Goal: Task Accomplishment & Management: Complete application form

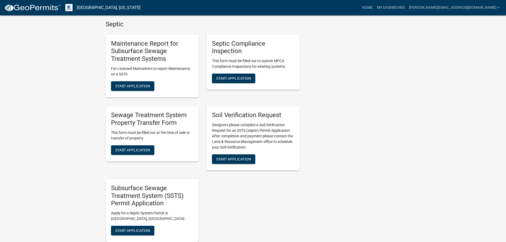
scroll to position [292, 0]
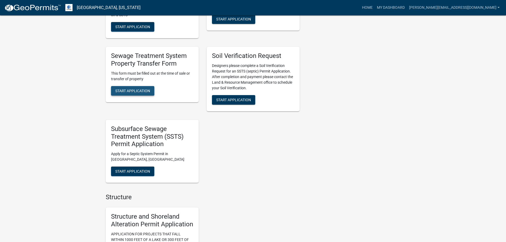
click at [147, 91] on span "Start Application" at bounding box center [132, 90] width 35 height 4
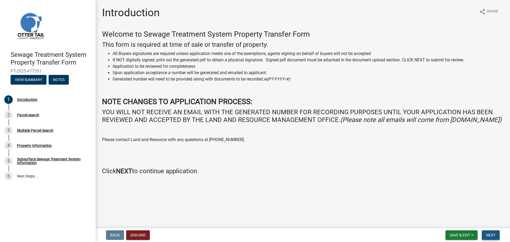
click at [250, 235] on span "Next" at bounding box center [490, 235] width 9 height 4
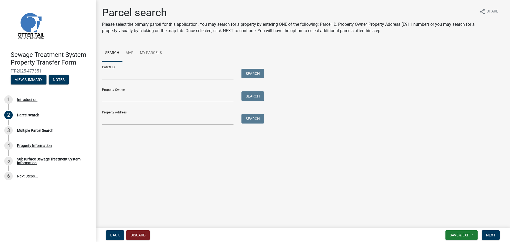
click at [167, 80] on form "Parcel ID: Search Property Owner: Search Property Address: Search" at bounding box center [181, 92] width 159 height 63
click at [167, 74] on input "Parcel ID:" at bounding box center [167, 74] width 131 height 11
click at [158, 75] on input "Parcel ID:" at bounding box center [167, 74] width 131 height 11
paste input "17000310370022"
type input "17000310370022"
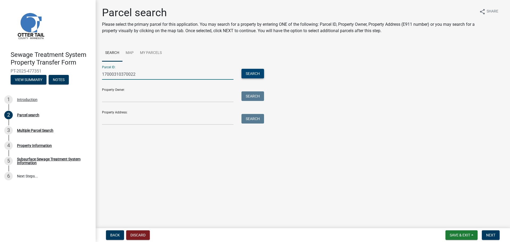
click at [250, 76] on button "Search" at bounding box center [252, 74] width 23 height 10
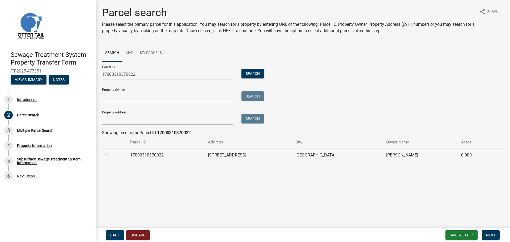
click at [167, 153] on td "17000310370022" at bounding box center [166, 154] width 78 height 13
click at [103, 155] on td at bounding box center [114, 154] width 25 height 13
click at [111, 152] on label at bounding box center [111, 152] width 0 height 0
click at [111, 154] on input "radio" at bounding box center [112, 153] width 3 height 3
radio input "true"
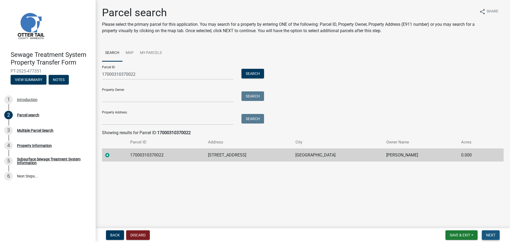
click at [250, 235] on span "Next" at bounding box center [490, 235] width 9 height 4
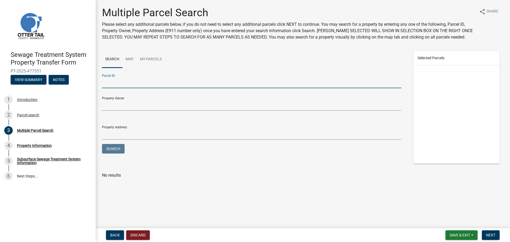
click at [143, 85] on input "Parcel ID:" at bounding box center [251, 82] width 299 height 11
drag, startPoint x: 263, startPoint y: 209, endPoint x: 259, endPoint y: 205, distance: 5.6
click at [250, 208] on main "Multiple Parcel Search Please select any additional parcels below, if you do no…" at bounding box center [303, 113] width 414 height 226
click at [250, 234] on span "Next" at bounding box center [490, 235] width 9 height 4
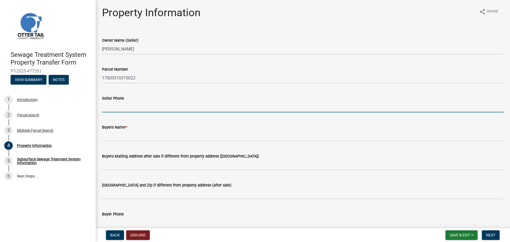
click at [134, 108] on input "Seller Phone" at bounding box center [302, 106] width 401 height 11
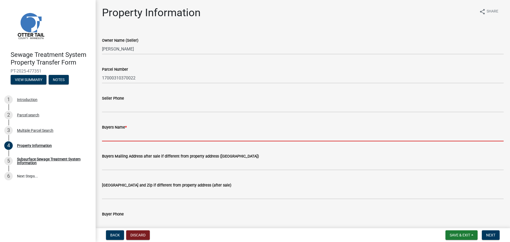
click at [136, 138] on input "Buyers Name *" at bounding box center [302, 135] width 401 height 11
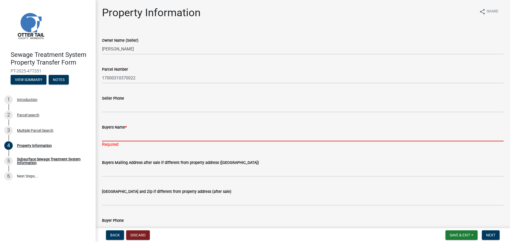
click at [134, 131] on input "Buyers Name *" at bounding box center [302, 135] width 401 height 11
paste input "[PERSON_NAME] and [PERSON_NAME] Family Trust Dated [DATE]"
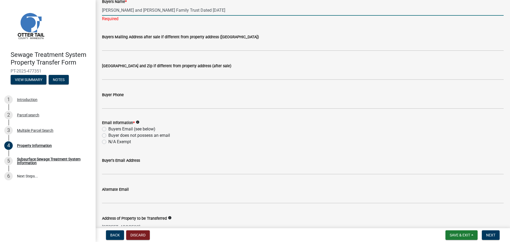
scroll to position [133, 0]
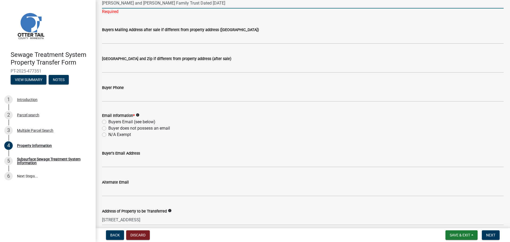
type input "[PERSON_NAME] and [PERSON_NAME] Family Trust Dated [DATE]"
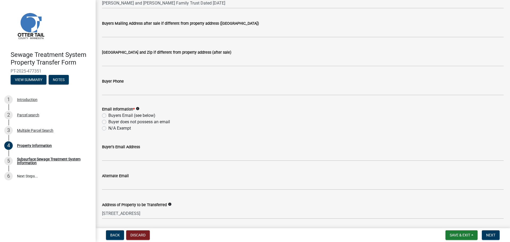
click at [105, 123] on div "Email Information * info Buyers Email (see below) Buyer does not possess an ema…" at bounding box center [302, 118] width 401 height 25
click at [108, 117] on label "Buyers Email (see below)" at bounding box center [131, 115] width 47 height 6
click at [108, 116] on input "Buyers Email (see below)" at bounding box center [109, 113] width 3 height 3
radio input "true"
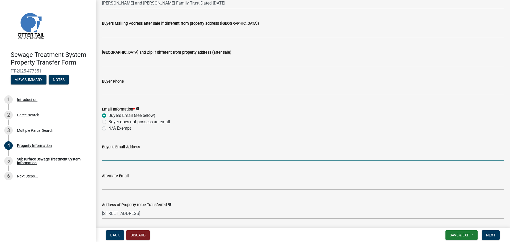
click at [124, 157] on input "Buyer's Email Address" at bounding box center [302, 155] width 401 height 11
paste input "[EMAIL_ADDRESS][DOMAIN_NAME]"
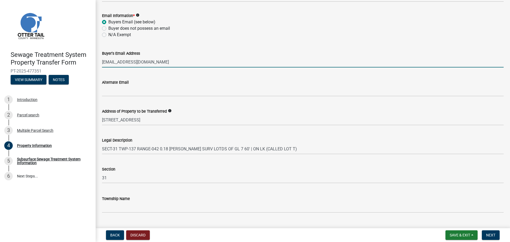
scroll to position [238, 0]
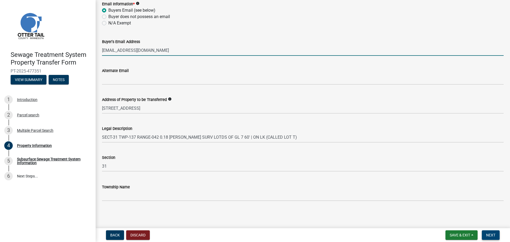
type input "[EMAIL_ADDRESS][DOMAIN_NAME]"
click at [250, 234] on span "Next" at bounding box center [490, 235] width 9 height 4
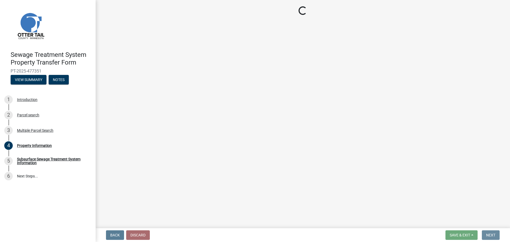
scroll to position [0, 0]
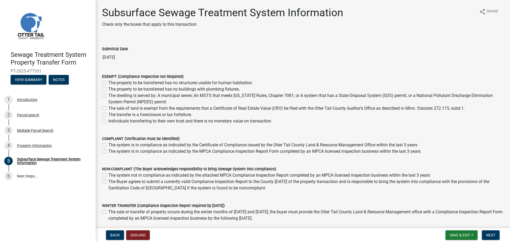
click at [108, 181] on label "The Buyer agrees to submit a currently valid Compliance Inspection Report to th…" at bounding box center [305, 184] width 395 height 13
click at [108, 181] on input "The Buyer agrees to submit a currently valid Compliance Inspection Report to th…" at bounding box center [109, 179] width 3 height 3
checkbox input "true"
checkbox input "false"
checkbox input "true"
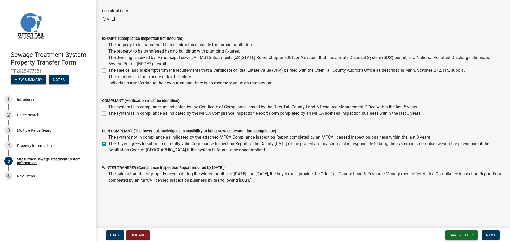
scroll to position [38, 0]
click at [250, 235] on span "Next" at bounding box center [490, 235] width 9 height 4
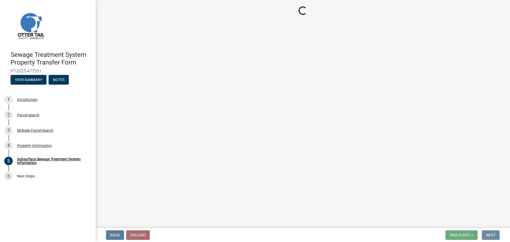
scroll to position [0, 0]
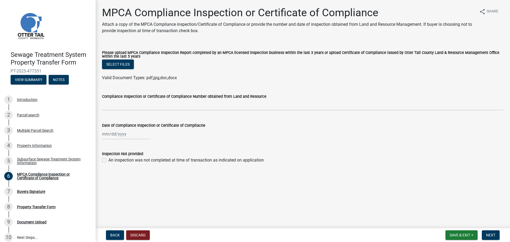
click at [107, 159] on div "An inspection was not completed at time of transaction as indicated on applicat…" at bounding box center [302, 160] width 401 height 6
click at [108, 161] on label "An inspection was not completed at time of transaction as indicated on applicat…" at bounding box center [185, 160] width 155 height 6
click at [108, 160] on input "An inspection was not completed at time of transaction as indicated on applicat…" at bounding box center [109, 158] width 3 height 3
checkbox input "true"
click at [250, 234] on span "Next" at bounding box center [490, 235] width 9 height 4
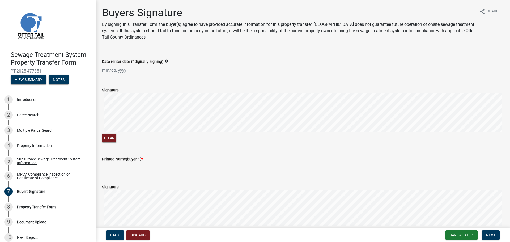
click at [112, 169] on input "Printed Name(buyer 1) *" at bounding box center [302, 167] width 401 height 11
click at [157, 167] on input "Printed Name(buyer 1) *" at bounding box center [302, 167] width 401 height 11
paste input "[PERSON_NAME] and [PERSON_NAME] Family Trust Dated [DATE]"
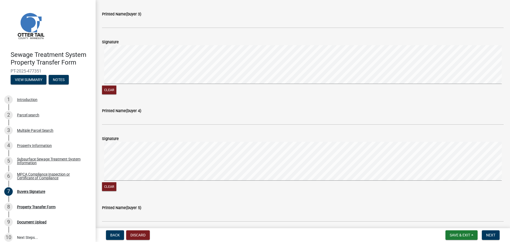
scroll to position [345, 0]
type input "[PERSON_NAME] and [PERSON_NAME] Family Trust Dated [DATE]"
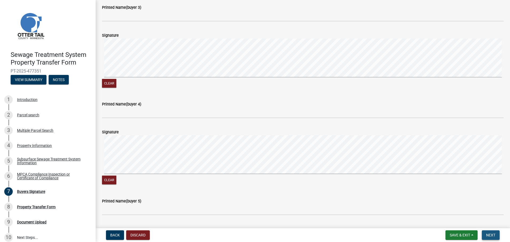
scroll to position [0, 0]
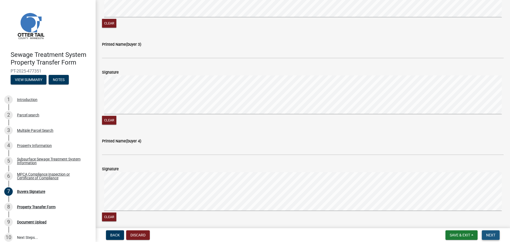
click at [250, 233] on span "Next" at bounding box center [490, 235] width 9 height 4
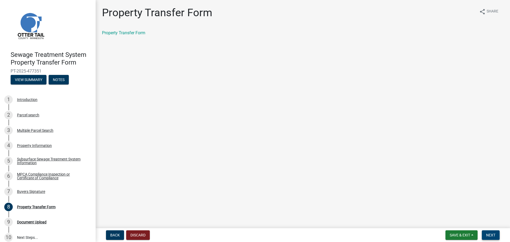
click at [250, 234] on span "Next" at bounding box center [490, 235] width 9 height 4
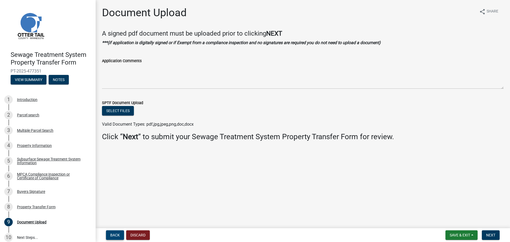
click at [114, 237] on span "Back" at bounding box center [115, 235] width 10 height 4
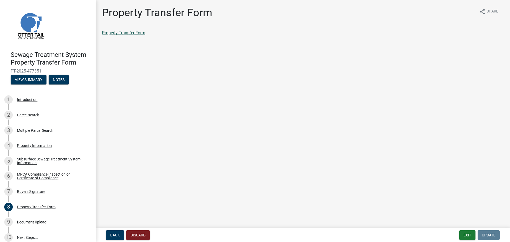
click at [130, 33] on link "Property Transfer Form" at bounding box center [123, 32] width 43 height 5
click at [116, 235] on span "Back" at bounding box center [115, 235] width 10 height 4
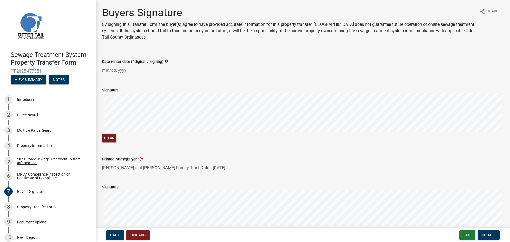
click at [102, 168] on input "[PERSON_NAME] and [PERSON_NAME] Family Trust Dated [DATE]" at bounding box center [302, 167] width 401 height 11
type input "[PERSON_NAME], as Trustee of the [PERSON_NAME] and [PERSON_NAME] Family Trust D…"
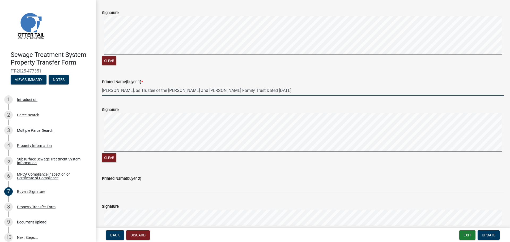
scroll to position [80, 0]
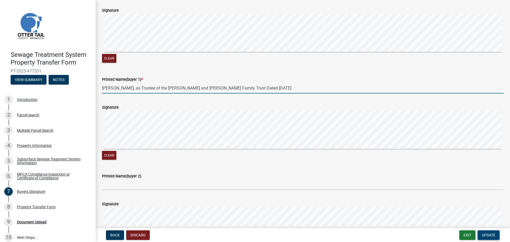
click at [250, 234] on span "Update" at bounding box center [488, 235] width 14 height 4
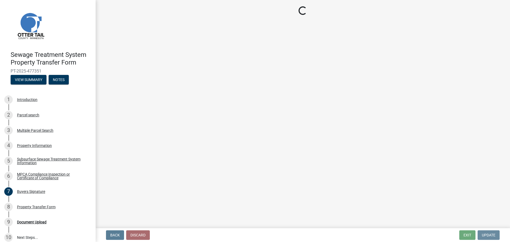
scroll to position [0, 0]
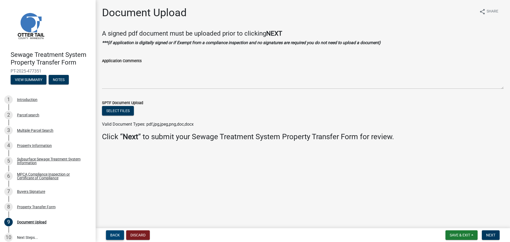
click at [109, 232] on button "Back" at bounding box center [115, 235] width 18 height 10
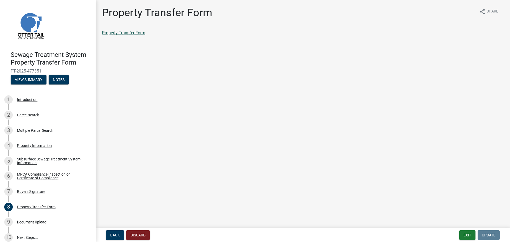
click at [131, 32] on link "Property Transfer Form" at bounding box center [123, 32] width 43 height 5
